Goal: Transaction & Acquisition: Purchase product/service

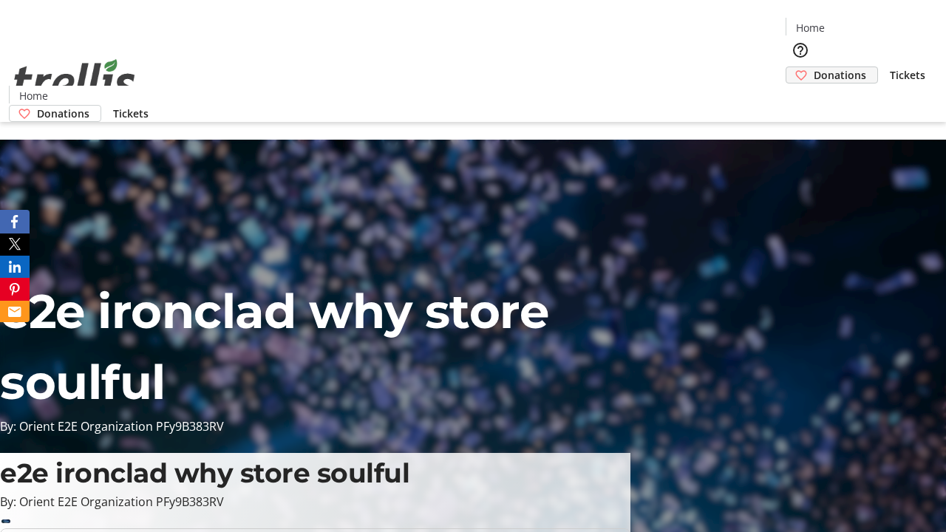
click at [813, 67] on span "Donations" at bounding box center [839, 75] width 52 height 16
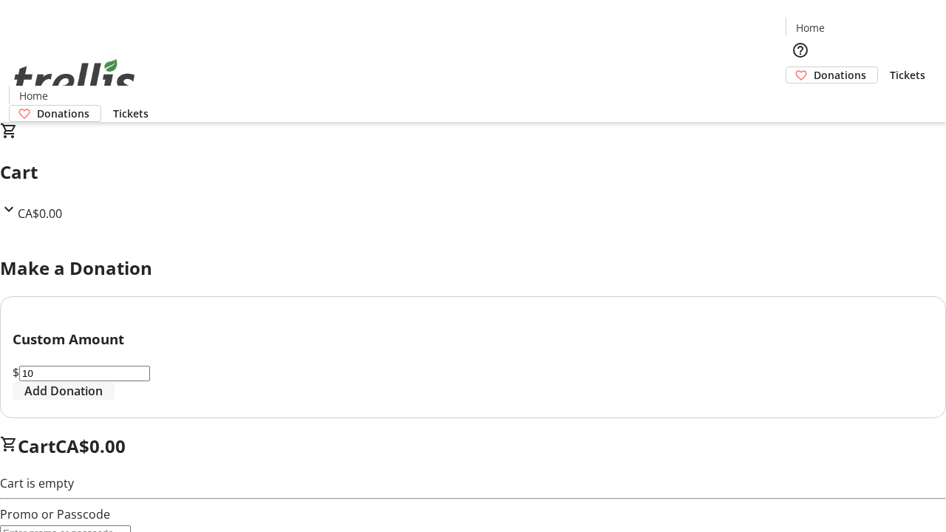
click at [103, 400] on span "Add Donation" at bounding box center [63, 391] width 78 height 18
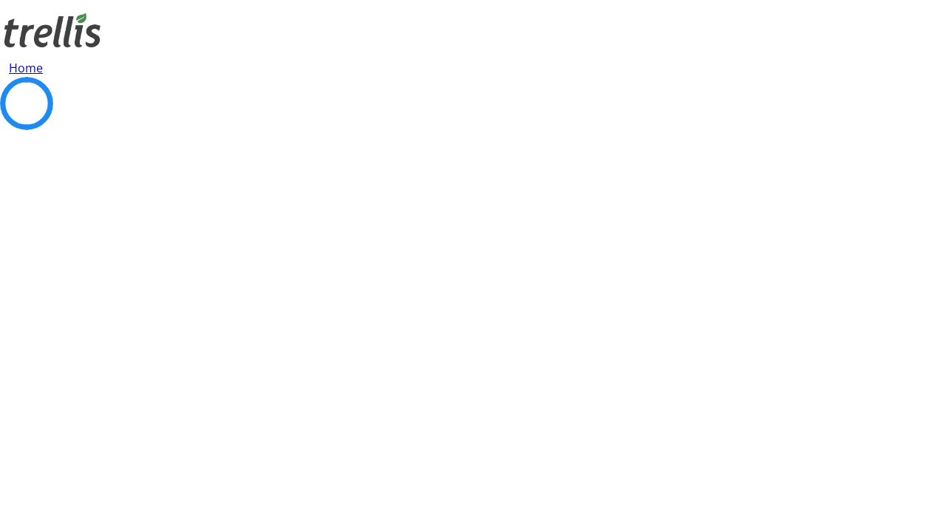
select select "CA"
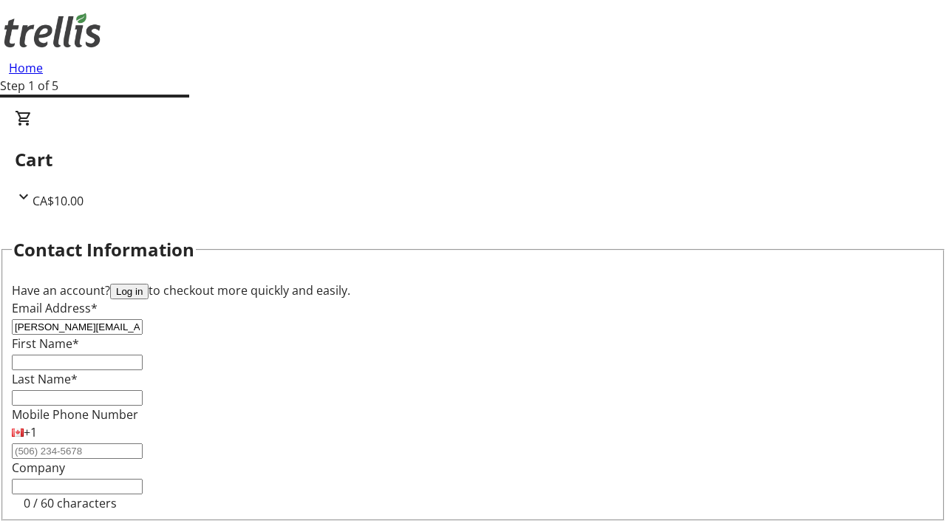
type input "[PERSON_NAME][EMAIL_ADDRESS][DOMAIN_NAME]"
type input "[PERSON_NAME]"
type input "[STREET_ADDRESS][PERSON_NAME]"
type input "Kelowna"
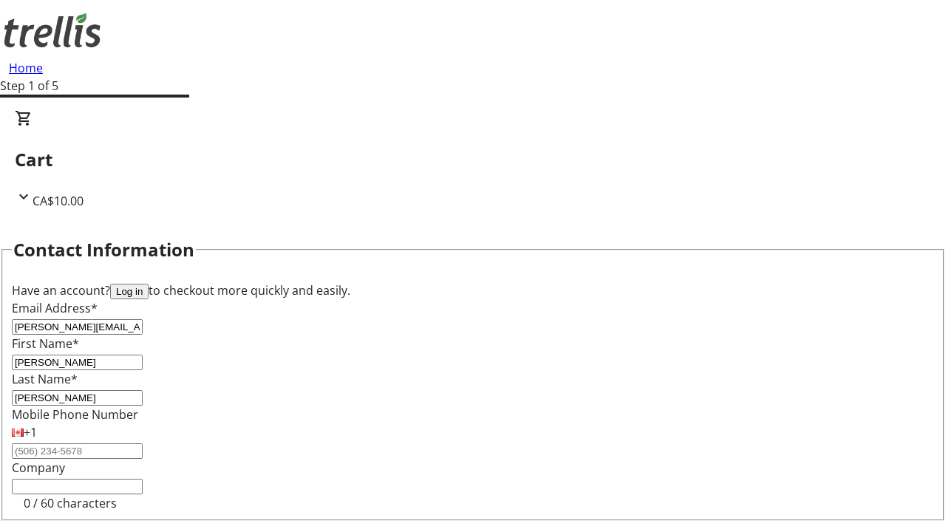
select select "BC"
type input "Kelowna"
type input "V1Y 0C2"
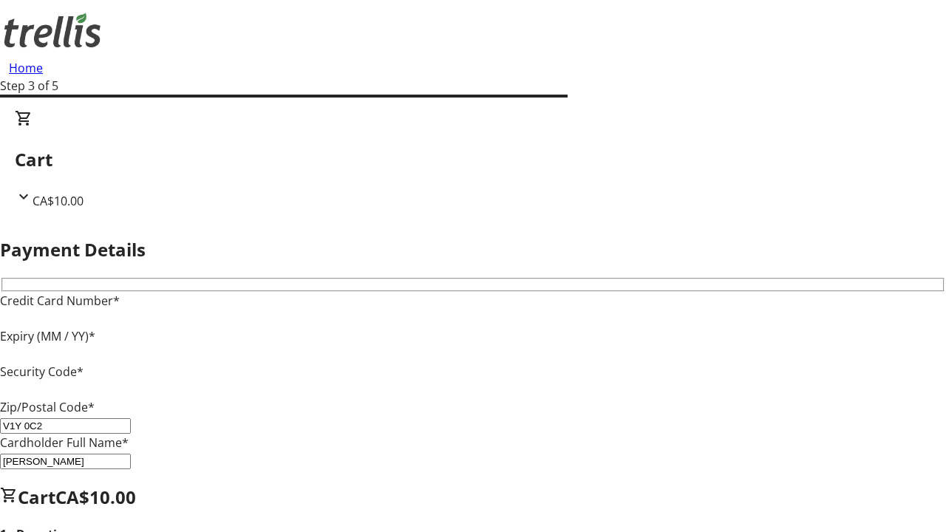
type input "V1Y 0C2"
